Goal: Answer question/provide support

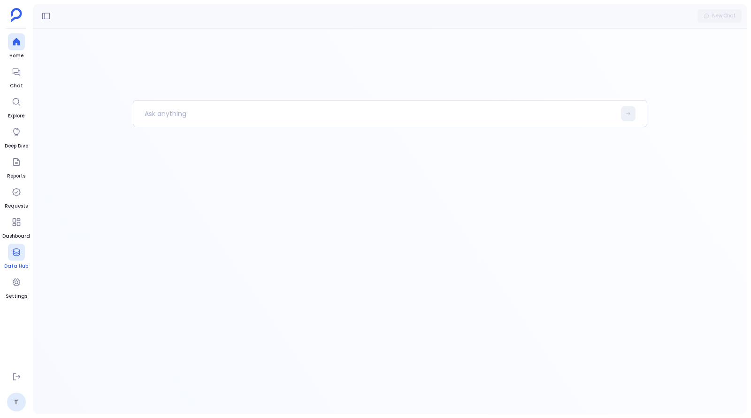
click at [13, 76] on div at bounding box center [16, 71] width 17 height 17
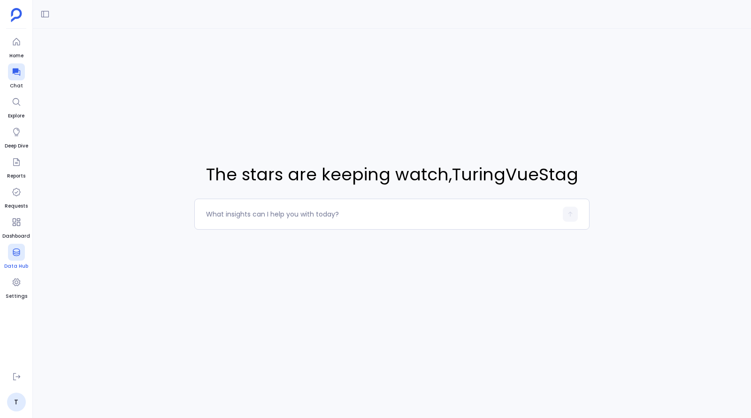
click at [15, 253] on icon at bounding box center [16, 251] width 9 height 9
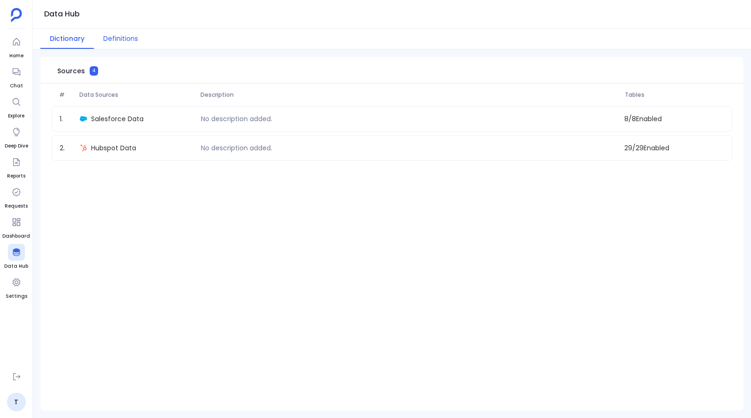
click at [122, 45] on button "Definitions" at bounding box center [121, 39] width 54 height 20
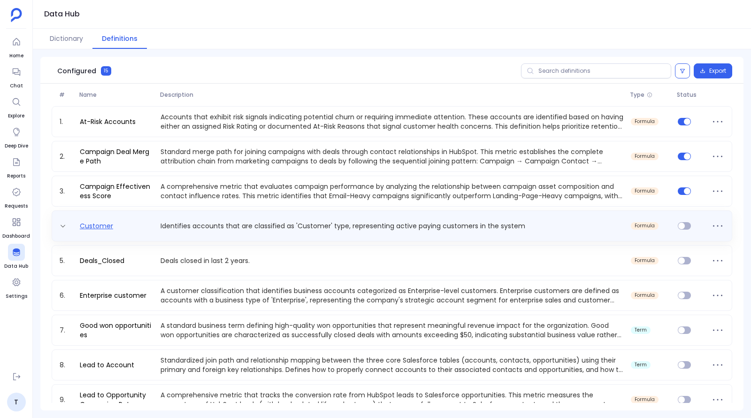
click at [101, 225] on link "Customer" at bounding box center [96, 225] width 41 height 9
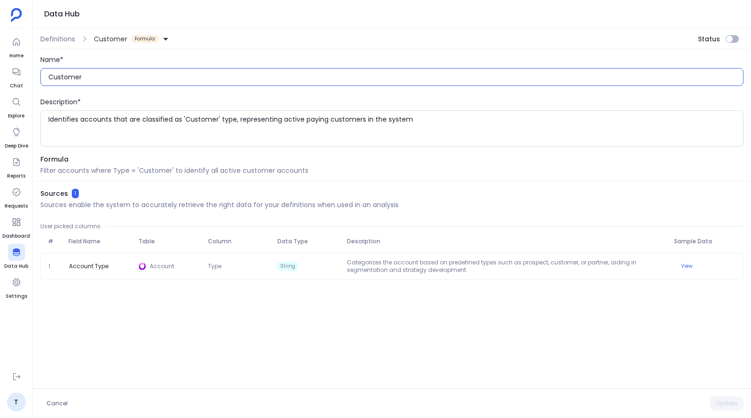
click at [109, 75] on input "Customer" at bounding box center [395, 76] width 695 height 9
click at [419, 123] on textarea "Identifies accounts that are classified as 'Customer' type, representing active…" at bounding box center [395, 129] width 695 height 28
type textarea "Identifies accounts that are classified as 'Customer' type, representing active…"
click at [722, 405] on button "Update" at bounding box center [726, 403] width 33 height 14
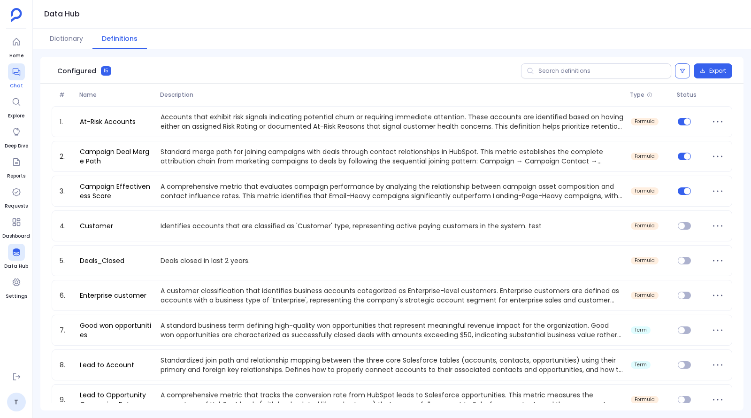
click at [13, 78] on div at bounding box center [16, 71] width 17 height 17
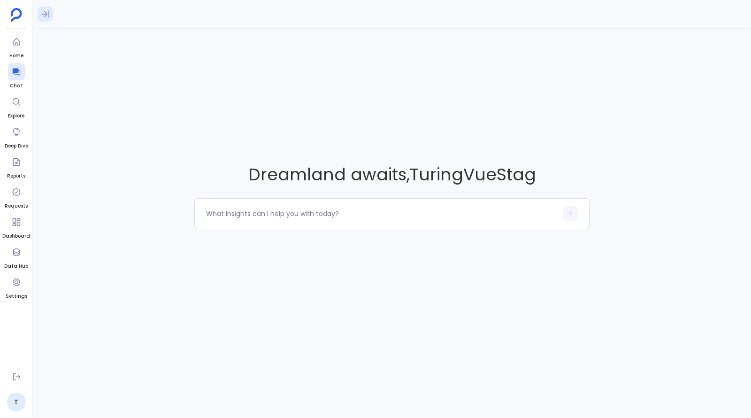
click at [45, 14] on icon at bounding box center [45, 14] width 8 height 7
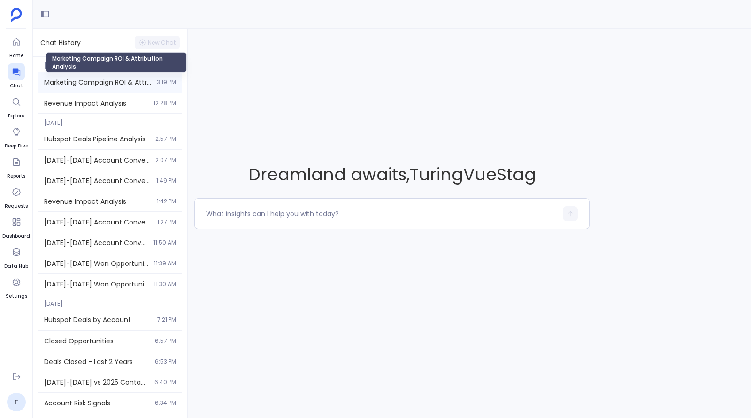
click at [98, 82] on span "Marketing Campaign ROI & Attribution Analysis" at bounding box center [97, 81] width 107 height 9
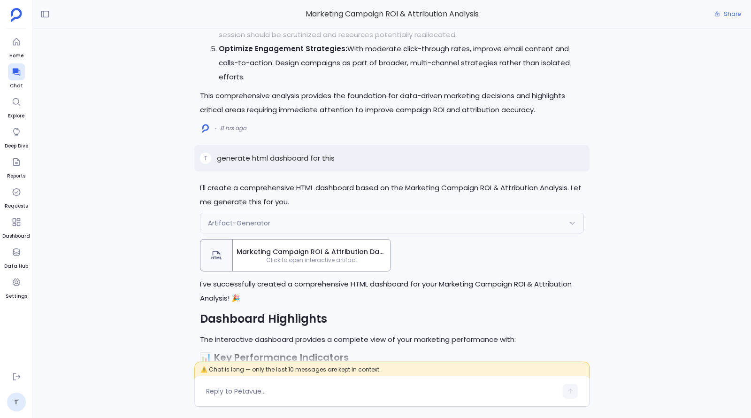
scroll to position [-561, 0]
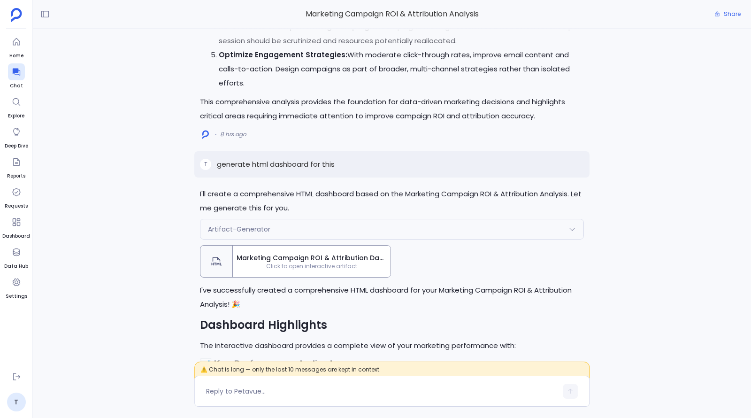
click at [306, 266] on span "Click to open interactive artifact" at bounding box center [312, 266] width 158 height 8
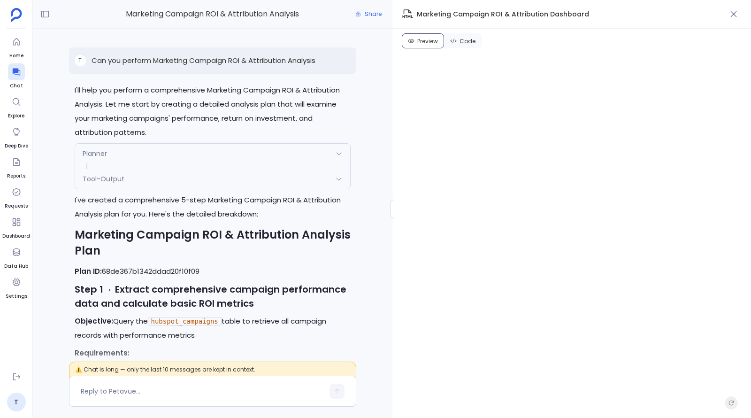
scroll to position [-5166, 0]
click at [198, 58] on p "Can you perform Marketing Campaign ROI & Attribution Analysis" at bounding box center [204, 60] width 224 height 11
copy p "Can you perform Marketing Campaign ROI & Attribution Analysis"
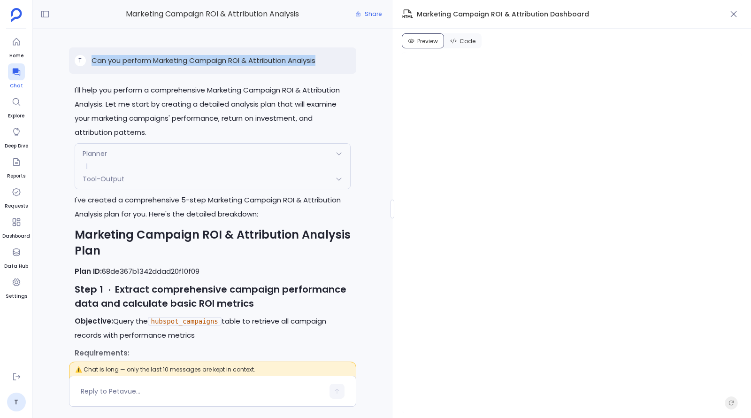
click at [19, 71] on icon at bounding box center [16, 71] width 9 height 9
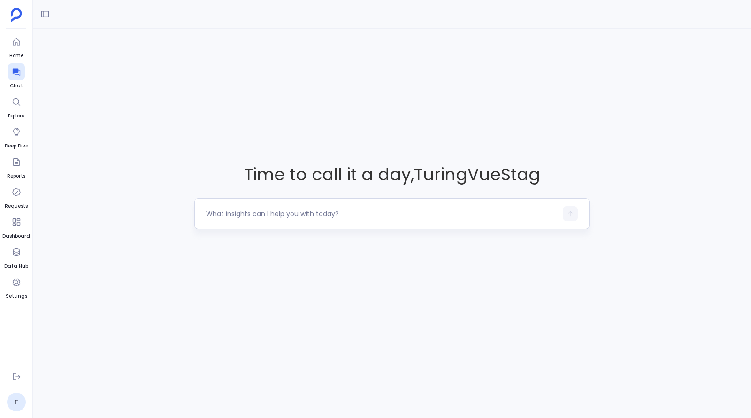
click at [263, 214] on textarea at bounding box center [381, 213] width 351 height 9
click at [260, 213] on textarea at bounding box center [381, 213] width 351 height 9
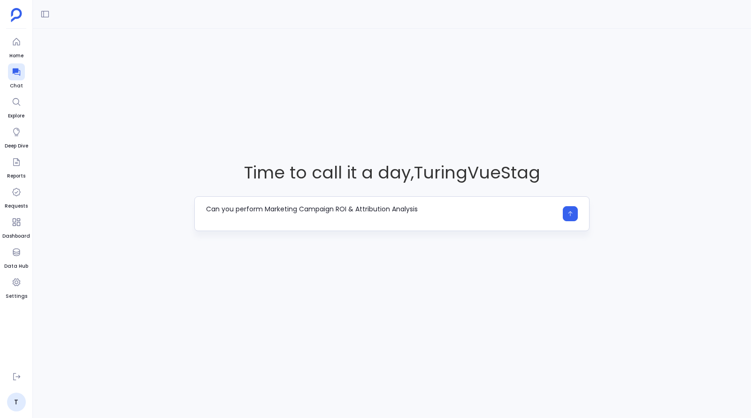
type textarea "Can you perform Marketing Campaign ROI & Attribution Analysis"
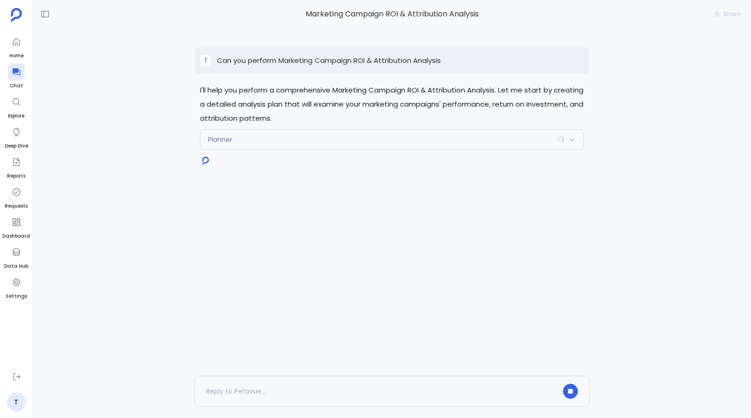
click at [350, 136] on div "Planner" at bounding box center [391, 140] width 383 height 20
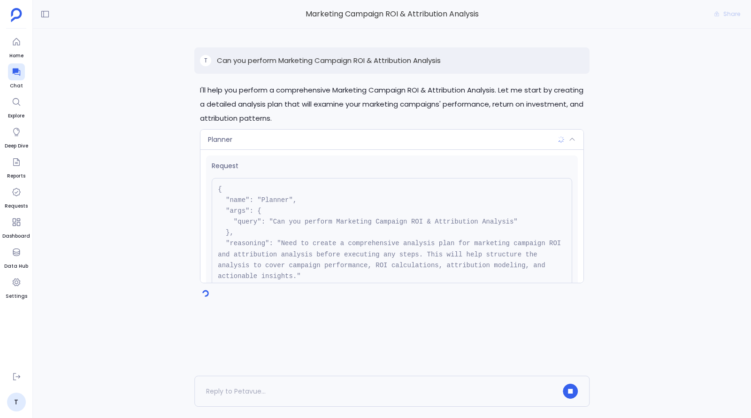
click at [350, 136] on div "Planner" at bounding box center [391, 140] width 383 height 20
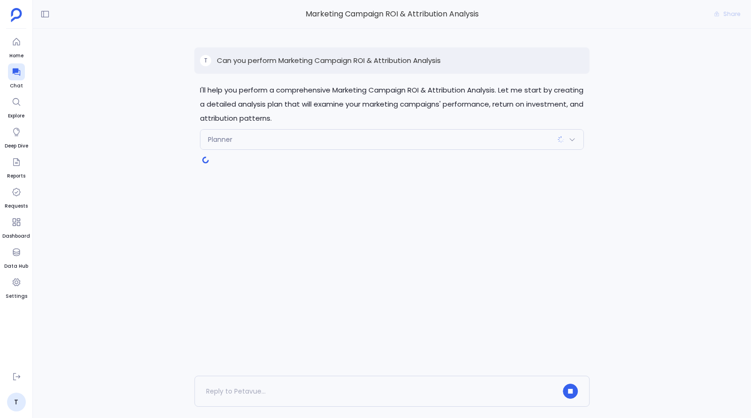
click at [361, 141] on div "Planner" at bounding box center [391, 140] width 383 height 20
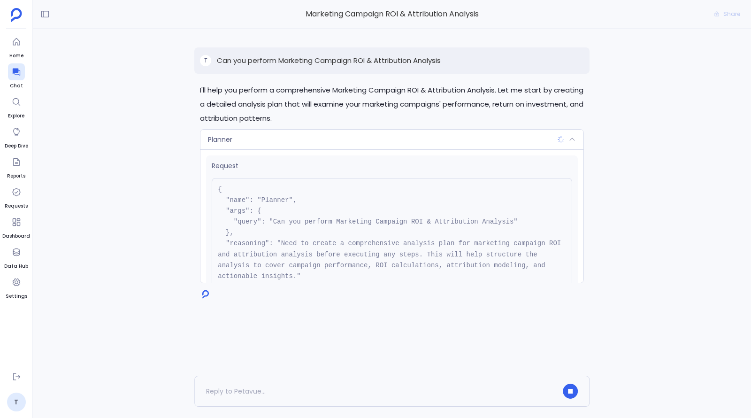
click at [361, 141] on div "Planner" at bounding box center [391, 140] width 383 height 20
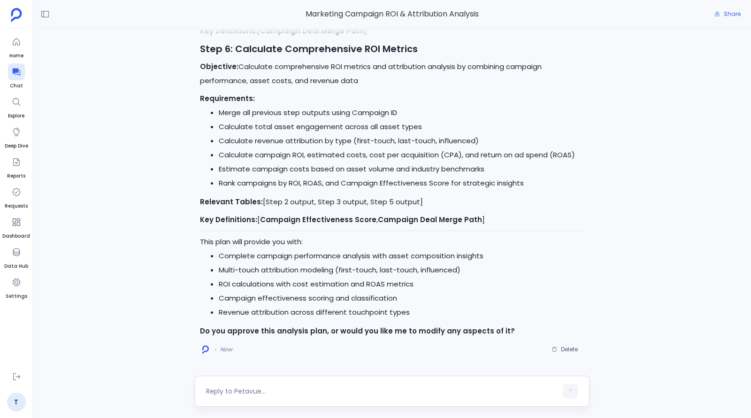
click at [355, 385] on div at bounding box center [381, 390] width 351 height 15
click at [347, 395] on textarea at bounding box center [381, 390] width 351 height 9
type textarea "yes"
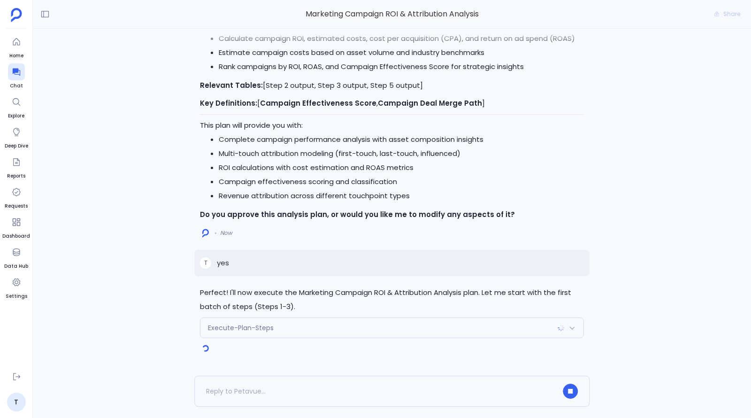
click at [290, 335] on div "Execute-Plan-Steps" at bounding box center [391, 328] width 383 height 20
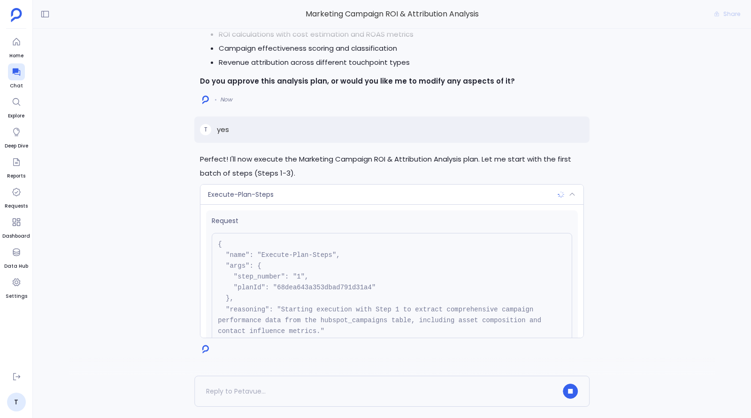
scroll to position [84, 0]
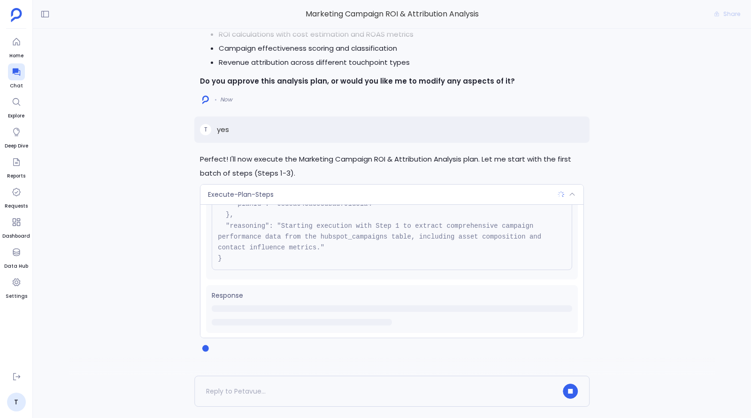
click at [321, 200] on div "Execute-Plan-Steps" at bounding box center [391, 194] width 383 height 20
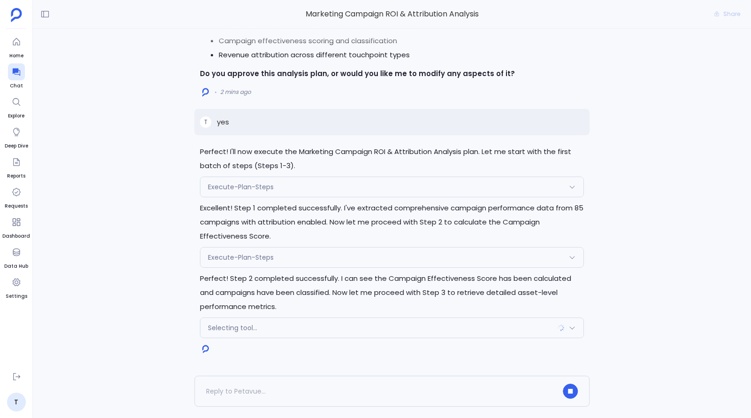
scroll to position [0, 0]
click at [569, 392] on icon "button" at bounding box center [570, 391] width 5 height 5
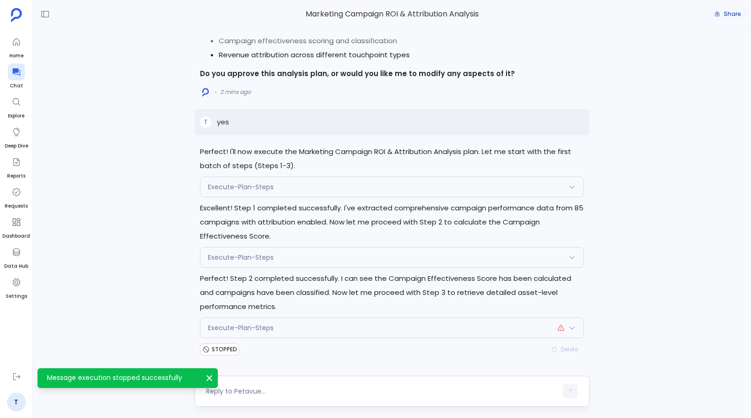
click at [726, 16] on span "Share" at bounding box center [732, 14] width 17 height 8
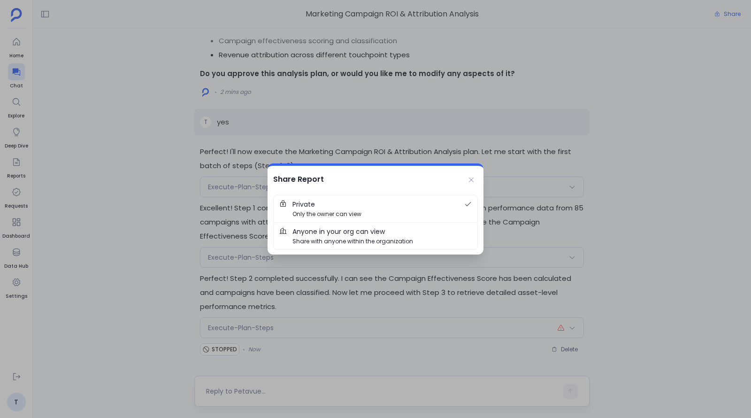
click at [364, 236] on span "Anyone in your org can view" at bounding box center [338, 231] width 92 height 10
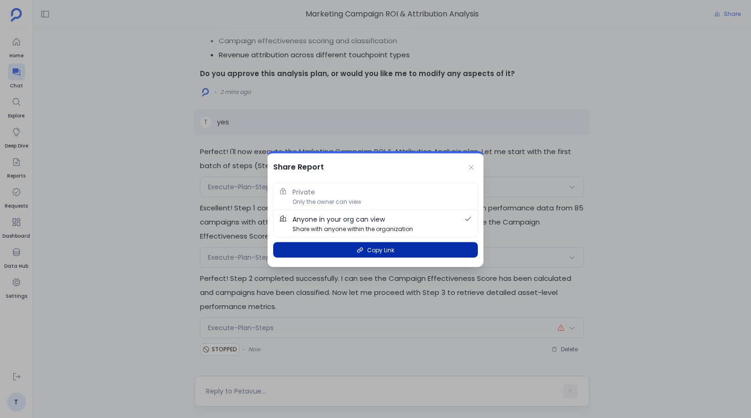
click at [355, 250] on button "Copy Link" at bounding box center [375, 249] width 205 height 15
click at [394, 252] on button "Copy Link" at bounding box center [375, 249] width 205 height 15
click at [374, 251] on span "Copy Link" at bounding box center [380, 249] width 27 height 9
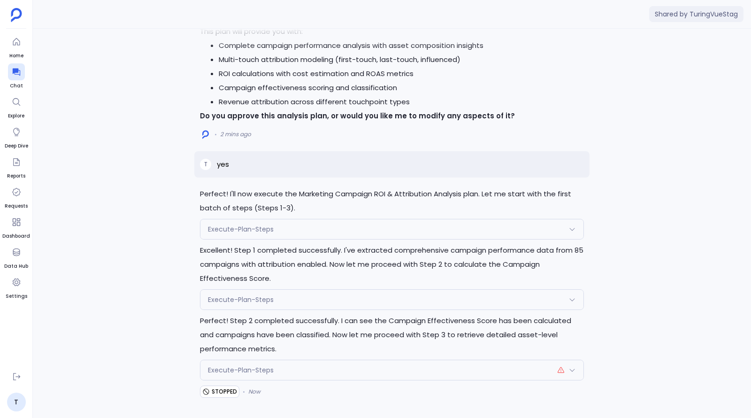
click at [333, 1] on div "Shared by TuringVueStag" at bounding box center [392, 14] width 718 height 29
click at [304, 235] on div "Execute-Plan-Steps" at bounding box center [391, 229] width 383 height 20
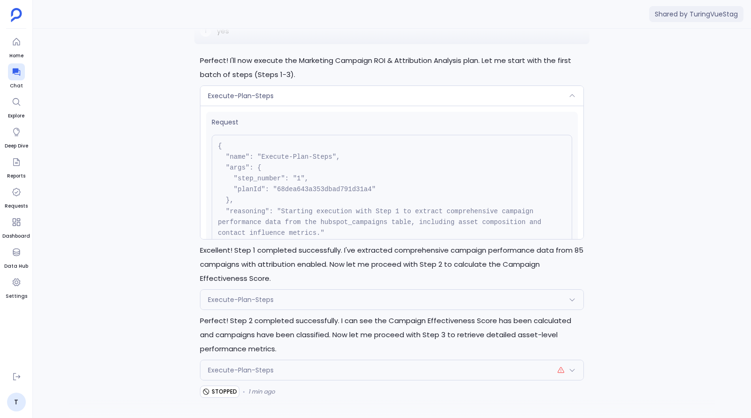
click at [323, 101] on div "Execute-Plan-Steps" at bounding box center [391, 96] width 383 height 20
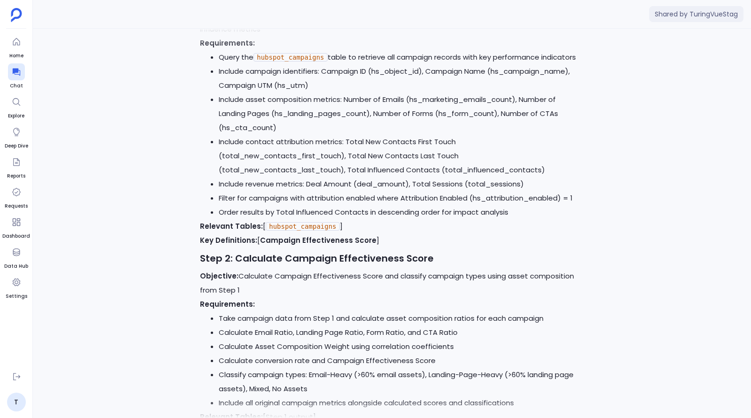
scroll to position [-1409, 0]
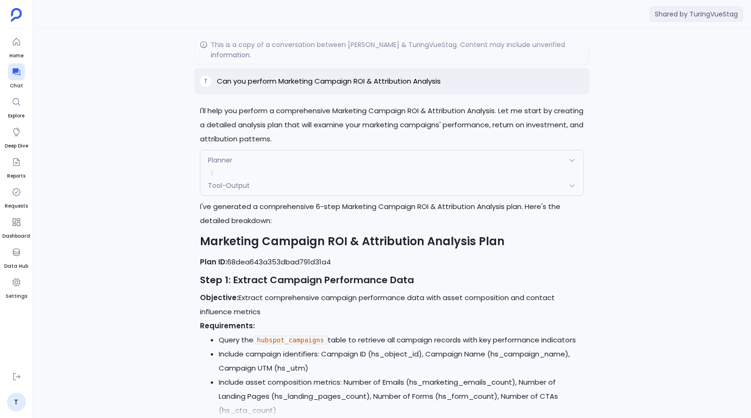
click at [301, 157] on div "Planner" at bounding box center [391, 160] width 383 height 20
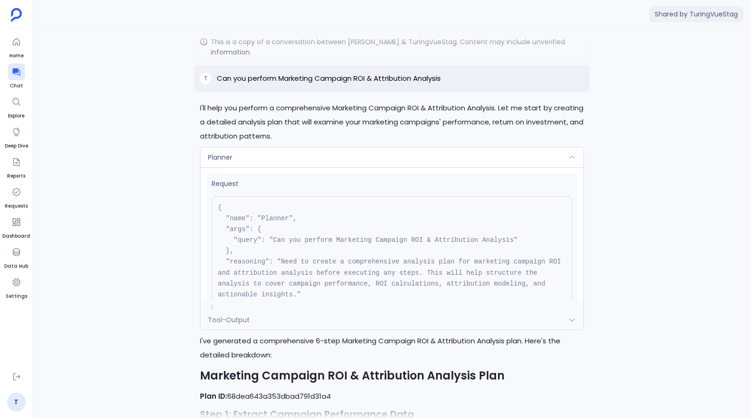
scroll to position [-1546, 0]
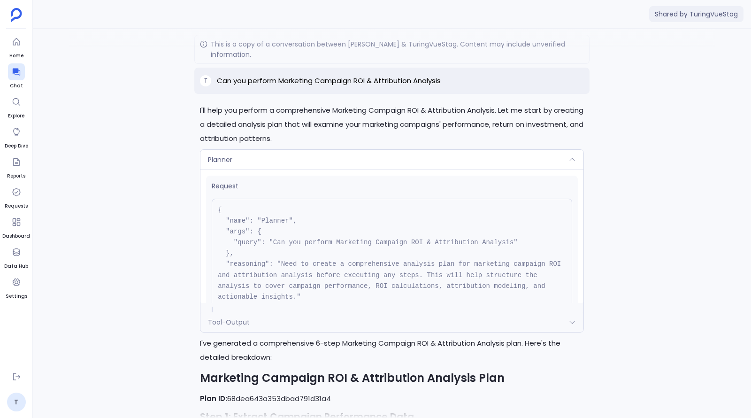
click at [302, 326] on div "Tool-Output" at bounding box center [391, 322] width 383 height 20
